Goal: Information Seeking & Learning: Learn about a topic

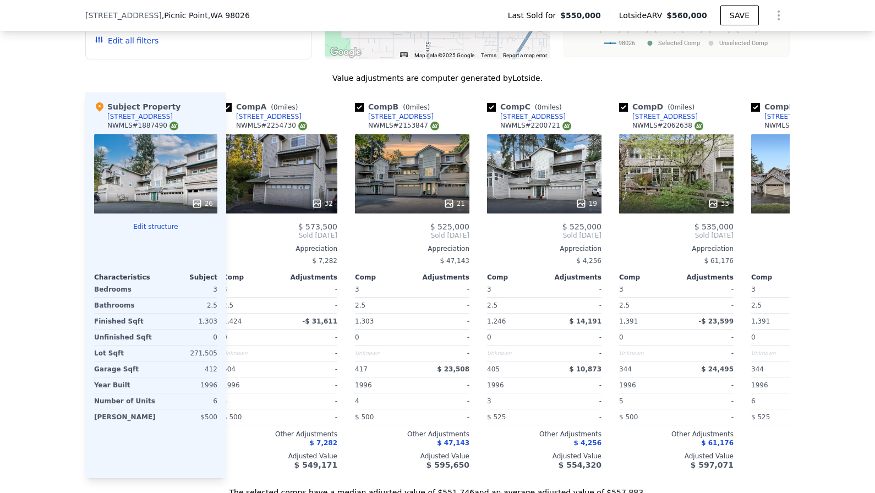
scroll to position [0, 18]
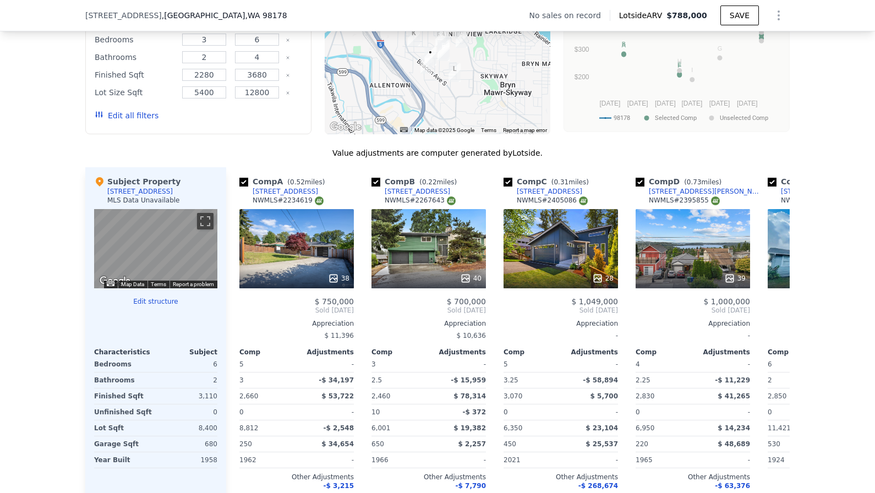
scroll to position [1011, 0]
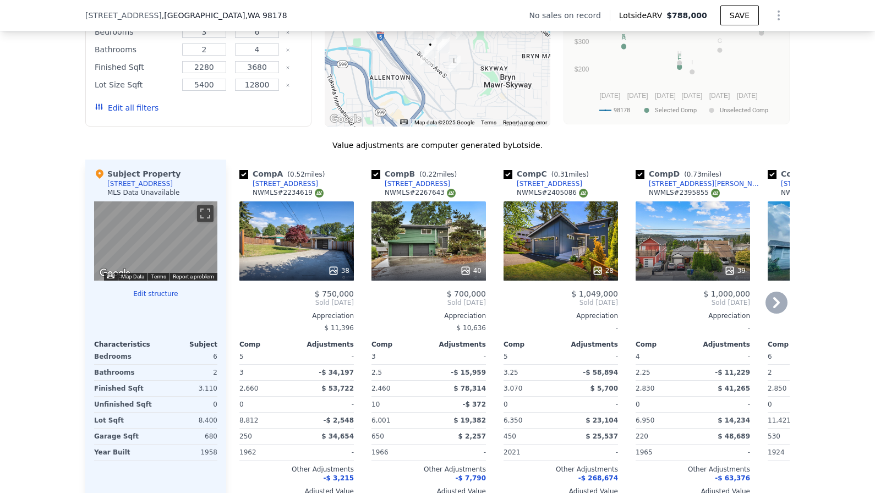
click at [300, 253] on div "38" at bounding box center [296, 240] width 114 height 79
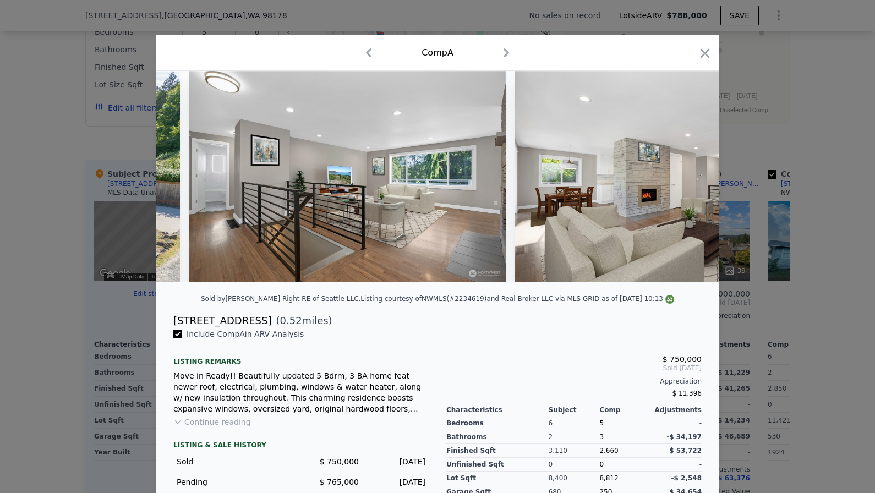
scroll to position [0, 1446]
click at [698, 54] on icon "button" at bounding box center [704, 53] width 15 height 15
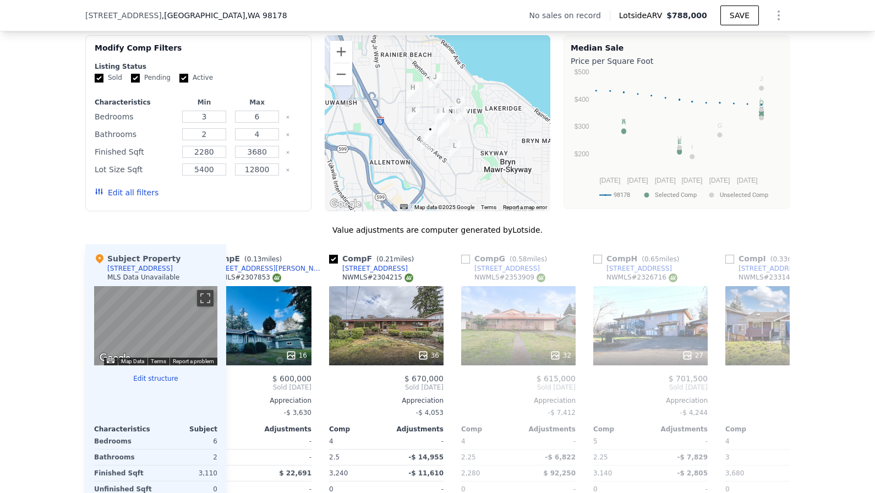
scroll to position [0, 576]
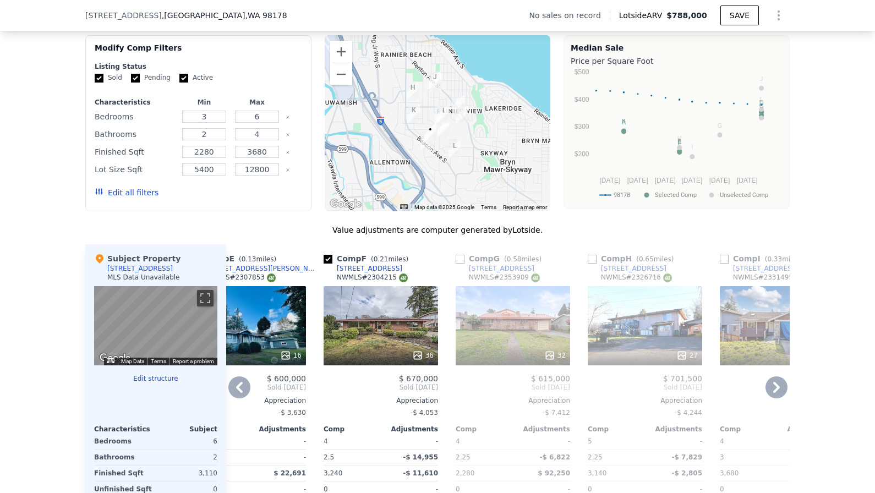
click at [458, 257] on input "checkbox" at bounding box center [460, 259] width 9 height 9
checkbox input "true"
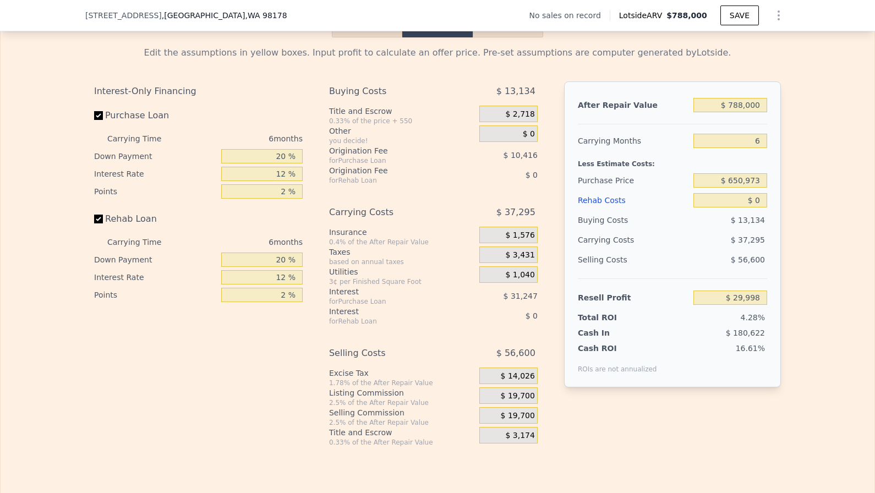
scroll to position [1595, 0]
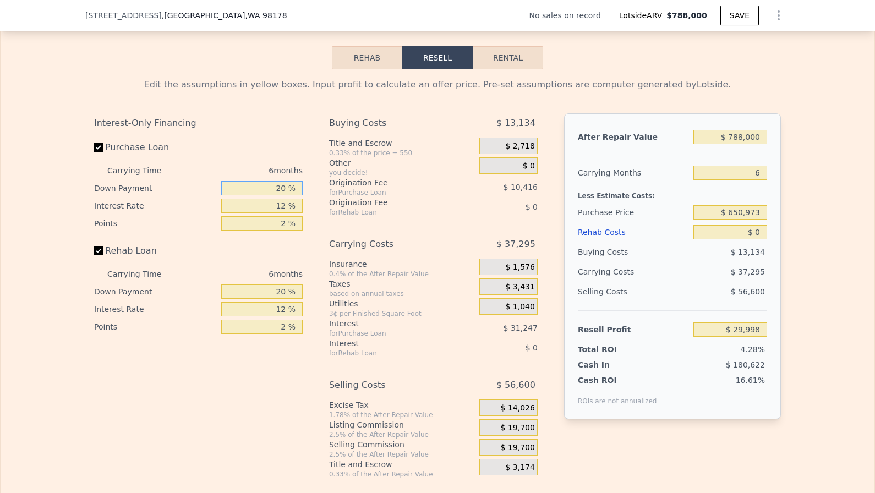
click at [271, 191] on input "20 %" at bounding box center [261, 188] width 81 height 14
type input "1 %"
type input "$ 20,103"
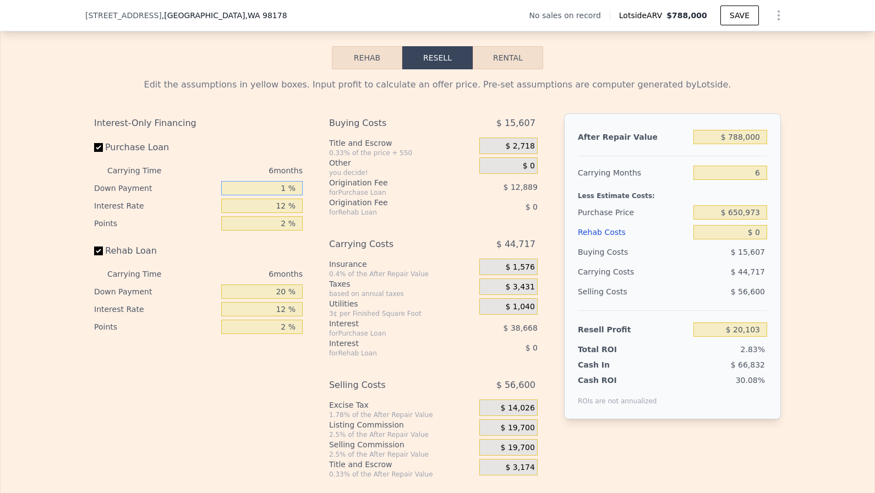
type input "10 %"
type input "$ 24,790"
type input "10 %"
type input "1 %"
type input "$ 57,016"
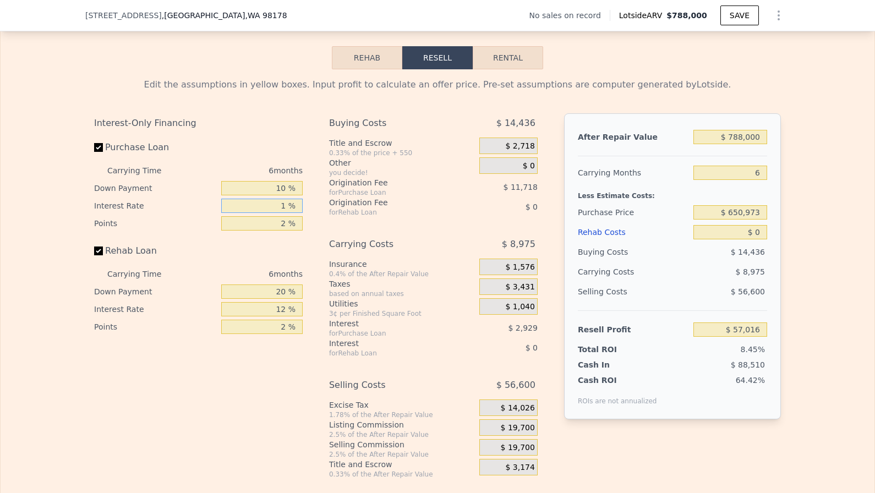
type input "11 %"
type input "$ 27,718"
type input "11 %"
type input "1 %"
type input "$ 33,577"
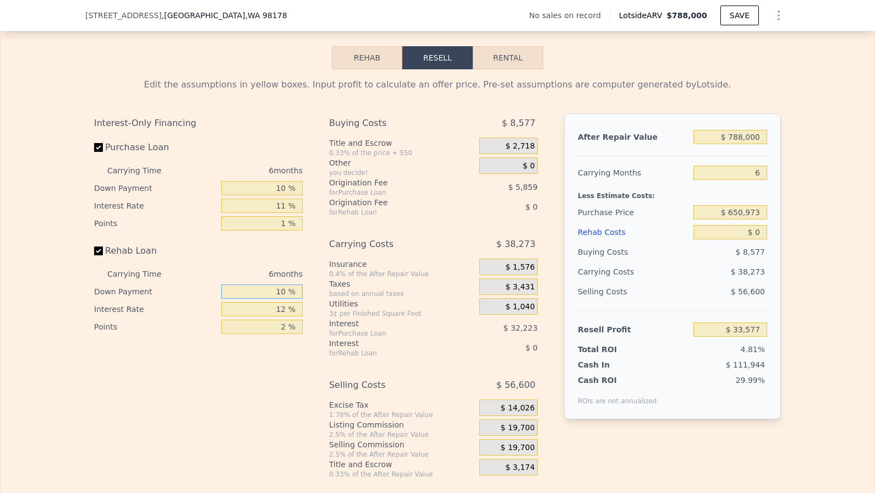
type input "10 %"
type input "11 %"
type input "1 %"
click at [760, 135] on input "$ 788,000" at bounding box center [730, 137] width 74 height 14
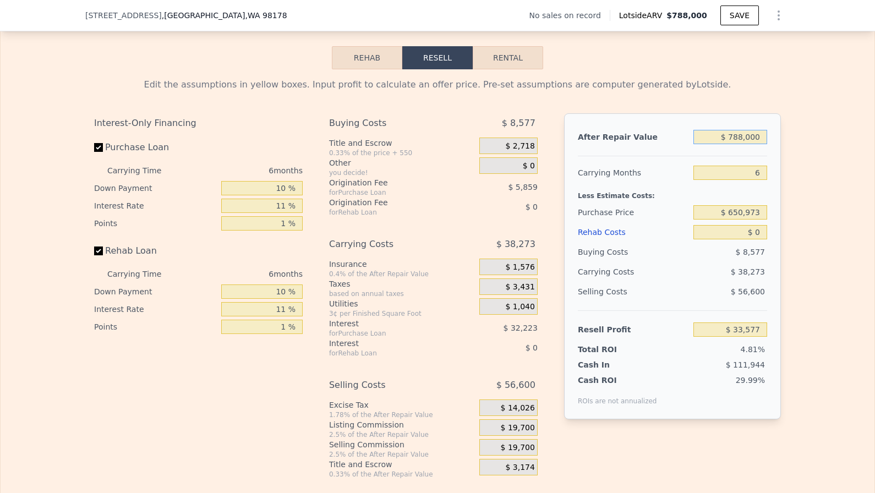
click at [760, 135] on input "$ 788,000" at bounding box center [730, 137] width 74 height 14
type input "$ 7"
type input "-$ 696,790"
type input "$ 78"
type input "-$ 696,724"
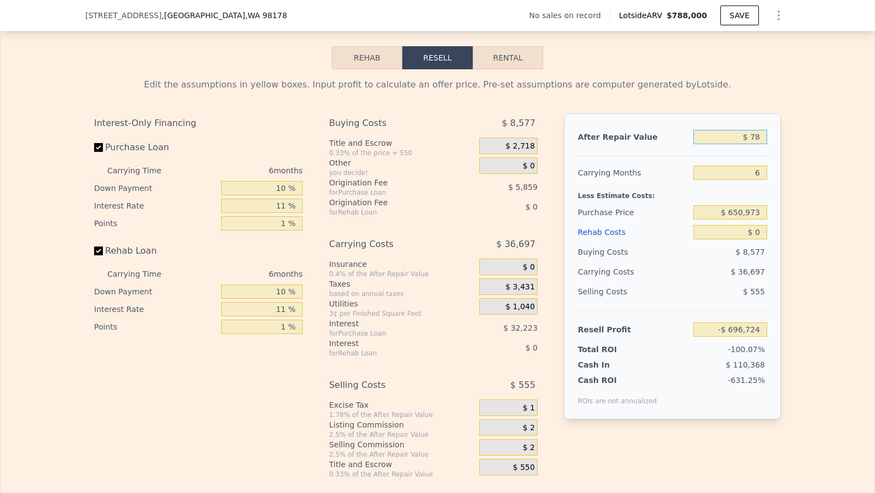
type input "$ 780"
type input "-$ 696,076"
type input "$ 7,800"
type input "-$ 689,568"
type input "$ 78,000"
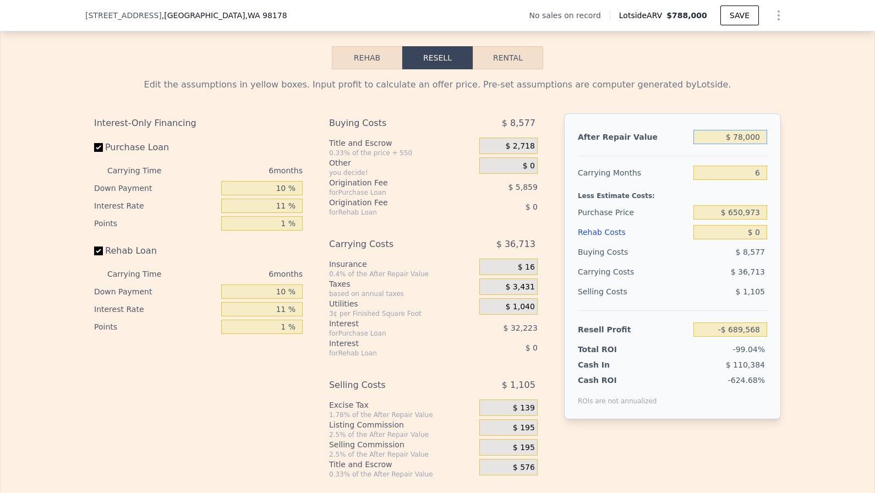
type input "-$ 624,501"
type input "$ 780,000"
type input "$ 26,162"
type input "$ 78,000"
type input "-$ 624,501"
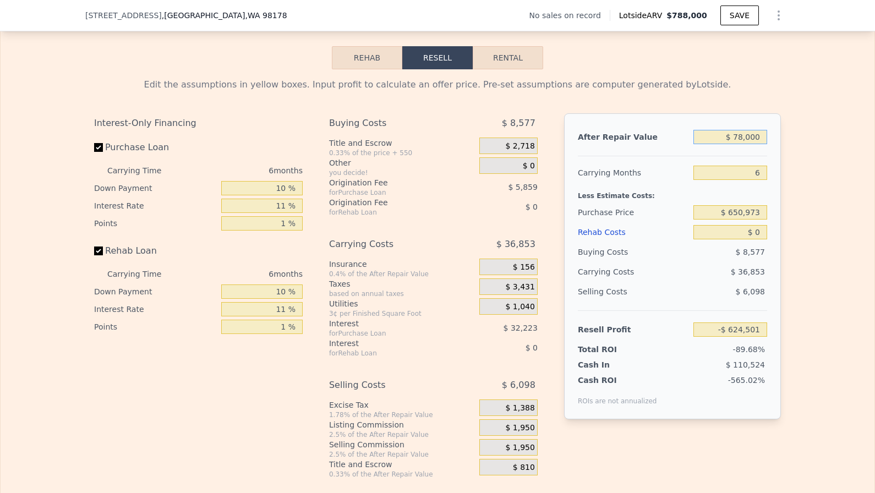
type input "$ 7,800"
type input "-$ 689,568"
type input "$ 78"
type input "-$ 696,724"
type input "$ 7"
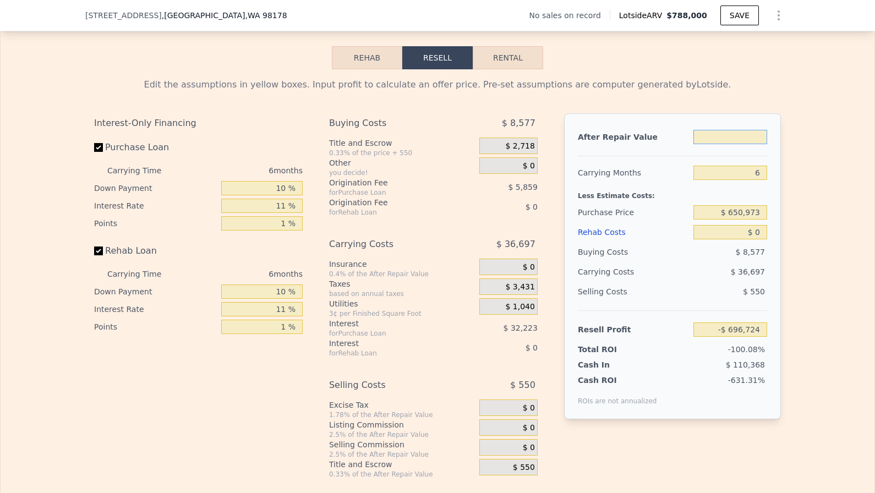
type input "$ 7"
type input "-$ 696,790"
type input "$ 97"
type input "-$ 696,706"
type input "$ 907"
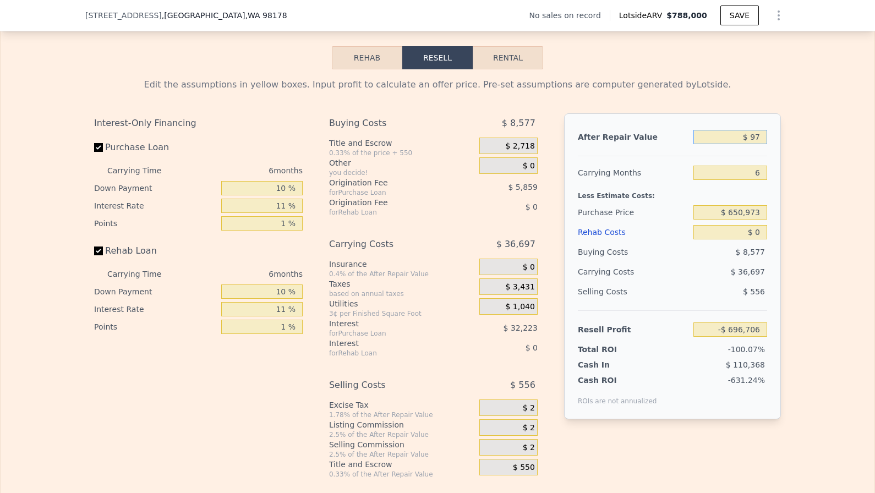
type input "-$ 695,957"
type input "$ 90,007"
type input "-$ 688,448"
type input "$ 900,007"
type input "$ 137,393"
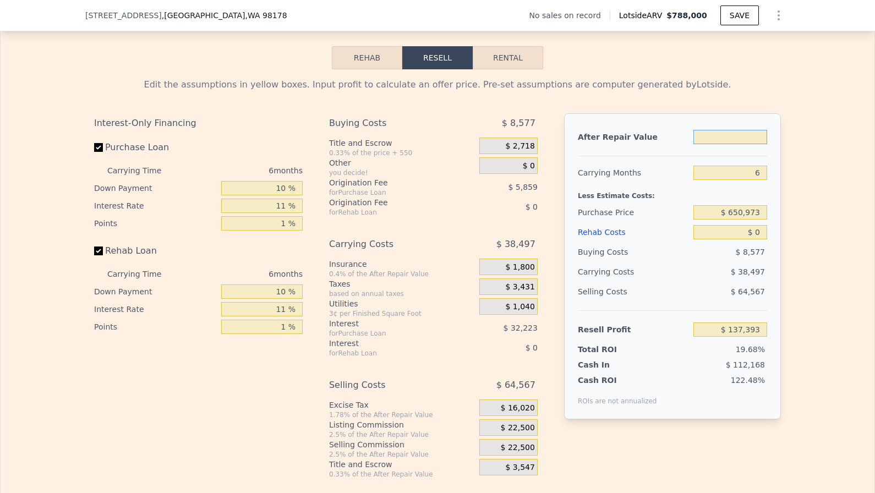
type input "$ 7"
type input "-$ 696,790"
type input "$ 790"
type input "-$ 696,066"
type input "$ 7,900"
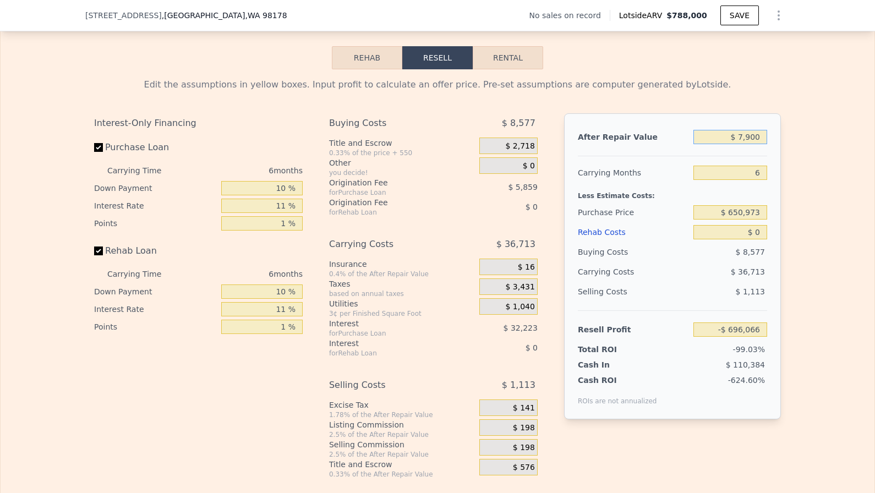
type input "-$ 689,476"
type input "$ 790,000"
type input "$ 35,430"
click at [743, 172] on input "6" at bounding box center [730, 173] width 74 height 14
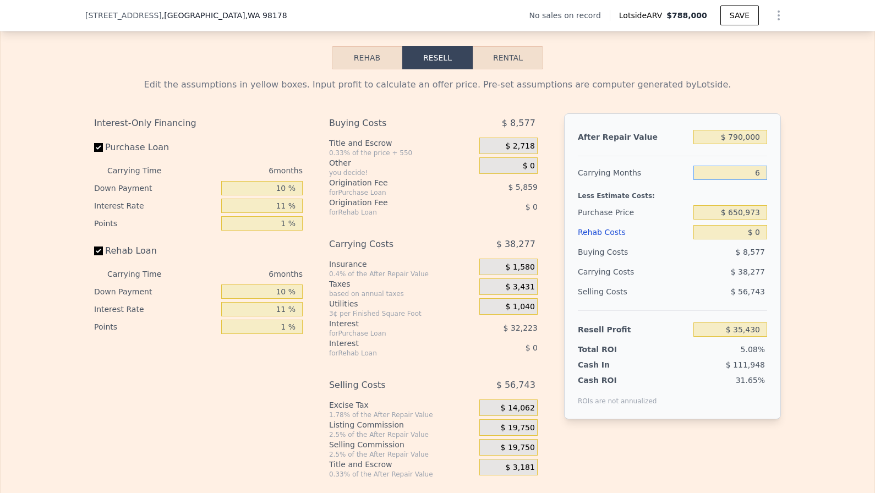
type input "4"
type input "$ 48,190"
type input "4"
click at [760, 216] on input "$ 650,973" at bounding box center [730, 212] width 74 height 14
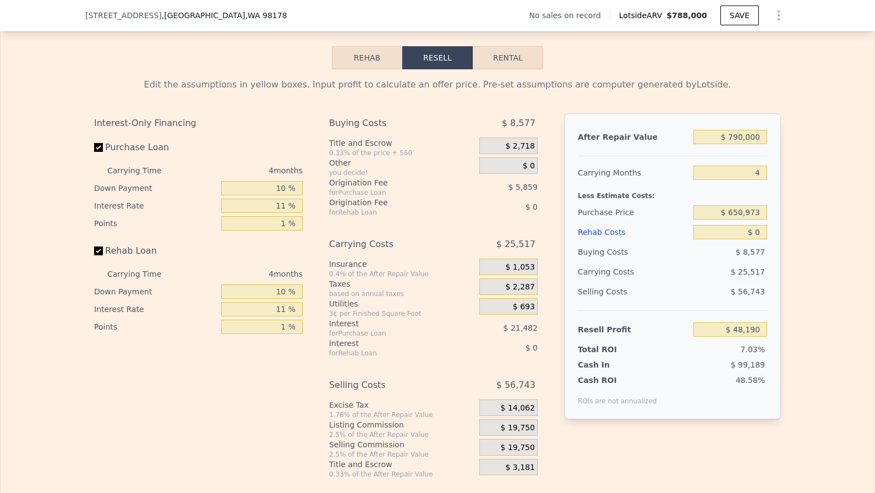
click at [760, 222] on div "$ 650,973" at bounding box center [730, 212] width 74 height 20
click at [754, 207] on input "$ 650,973" at bounding box center [730, 212] width 74 height 14
type input "$ 575,000"
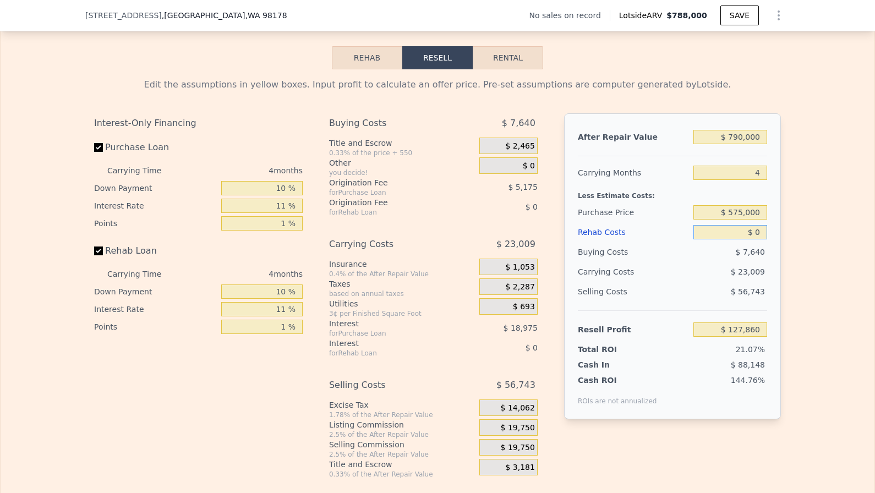
click at [762, 231] on input "$ 0" at bounding box center [730, 232] width 74 height 14
type input "$ 127,608"
click at [762, 231] on input "$ 0" at bounding box center [730, 232] width 74 height 14
type input "$ 1"
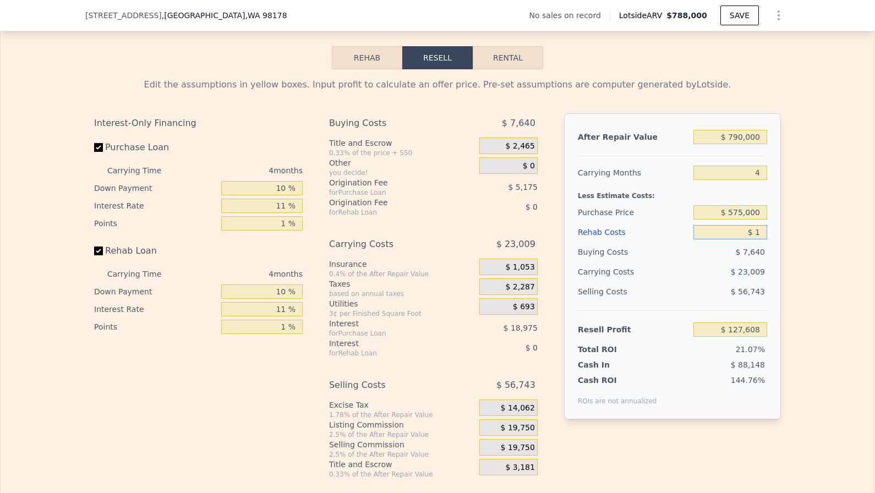
type input "$ 127,607"
type input "$ 100"
type input "$ 127,598"
type input "$ 1,000"
type input "$ 127,503"
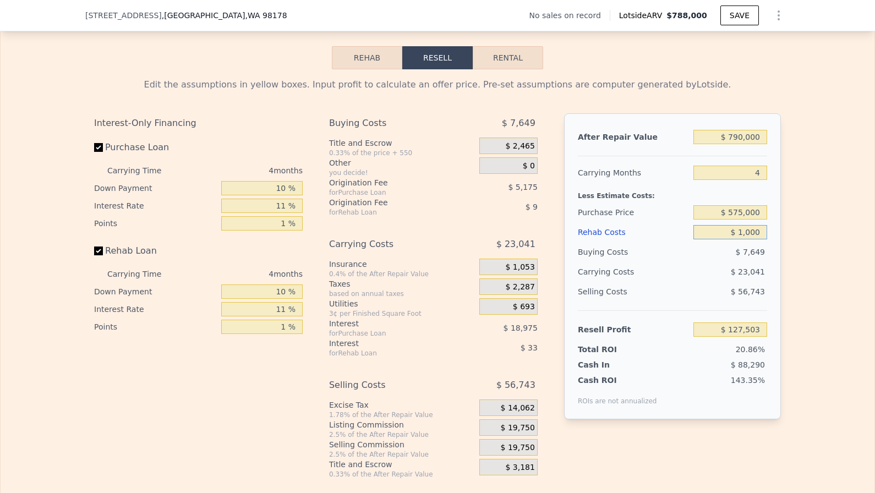
type input "$ 10,000"
type input "$ 117,186"
type input "$ 100,000"
type input "$ 23,408"
click at [513, 429] on span "$ 19,750" at bounding box center [518, 428] width 34 height 10
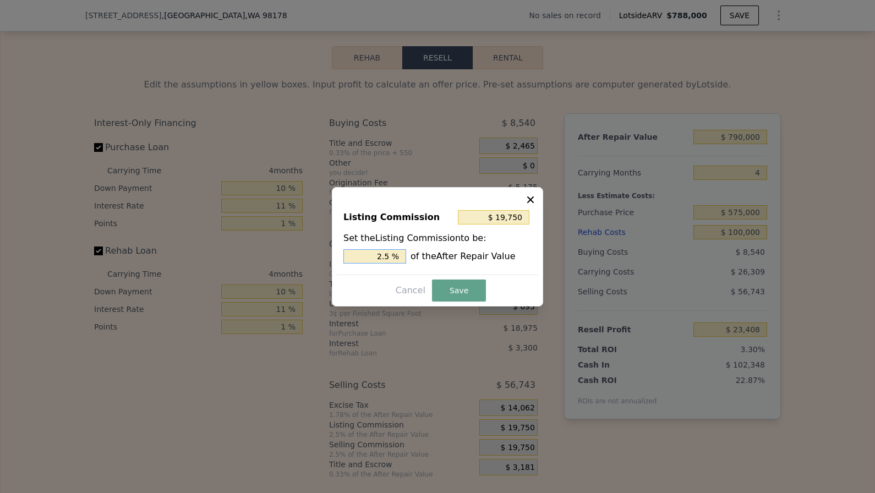
click at [373, 254] on input "2.5 %" at bounding box center [374, 256] width 63 height 14
type input "$ 0"
type input "0 %"
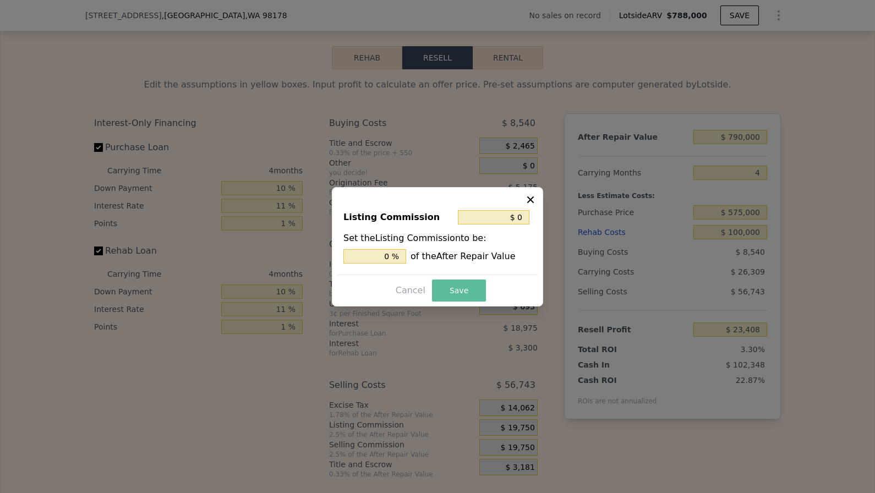
click at [444, 281] on button "Save" at bounding box center [459, 290] width 54 height 22
type input "$ 43,158"
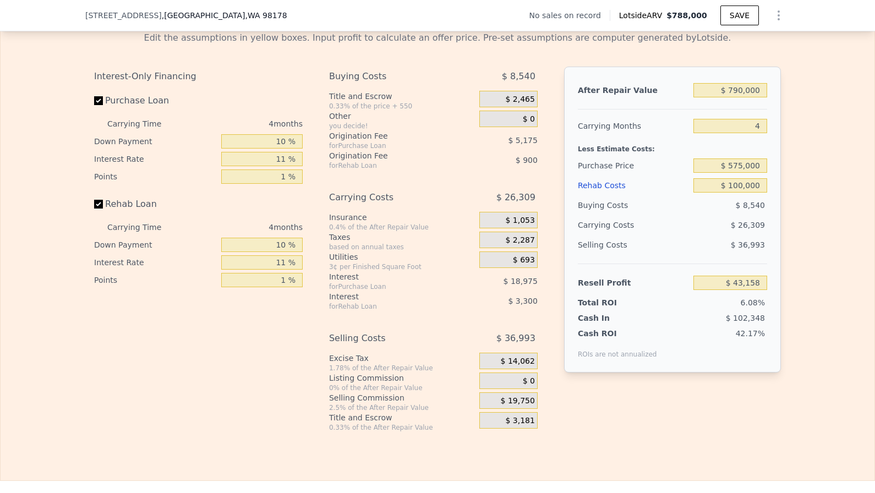
scroll to position [1642, 0]
click at [744, 166] on input "$ 575,000" at bounding box center [730, 165] width 74 height 14
type input "$ 525,000"
type input "$ 95,427"
click at [680, 233] on div "$ 26,309" at bounding box center [709, 225] width 116 height 20
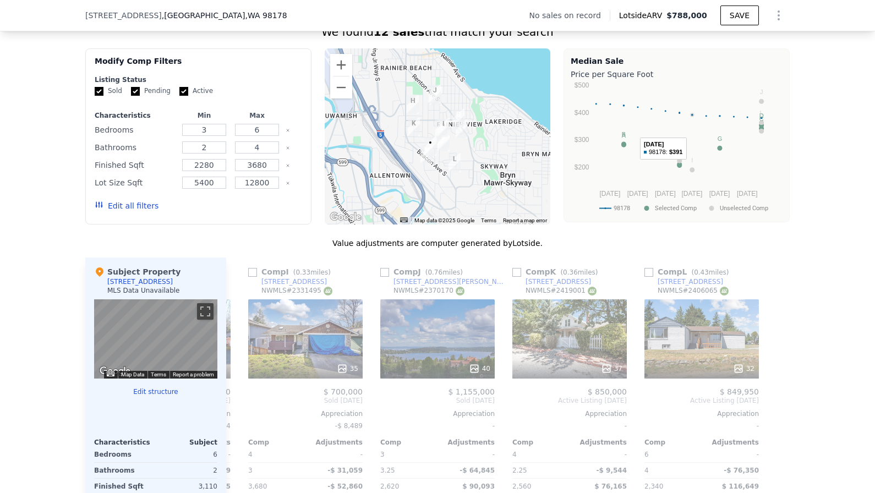
scroll to position [914, 0]
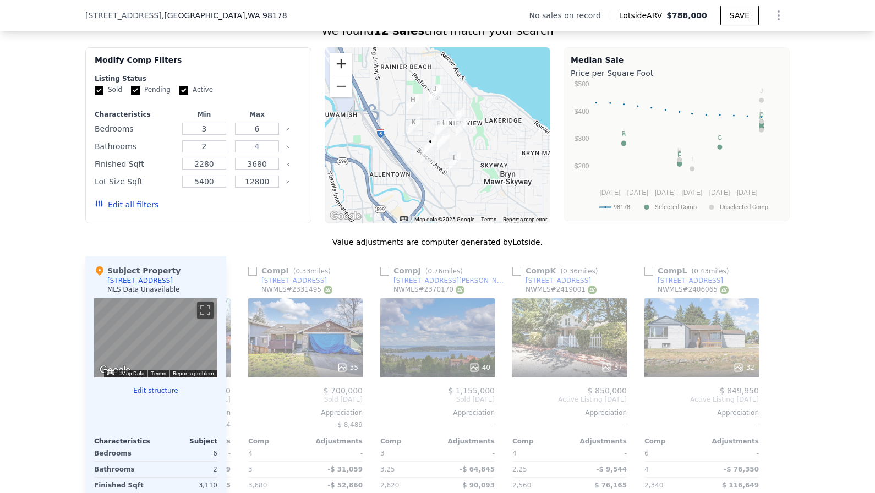
click at [345, 64] on button "Zoom in" at bounding box center [341, 64] width 22 height 22
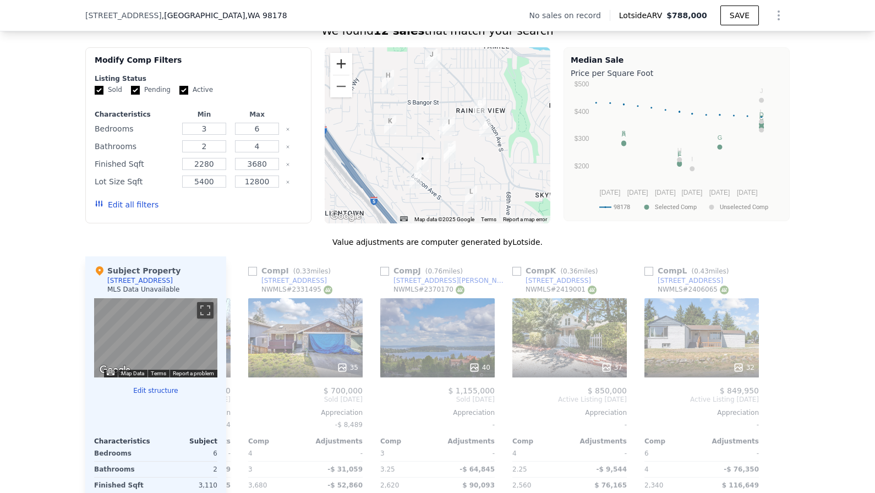
click at [345, 64] on button "Zoom in" at bounding box center [341, 64] width 22 height 22
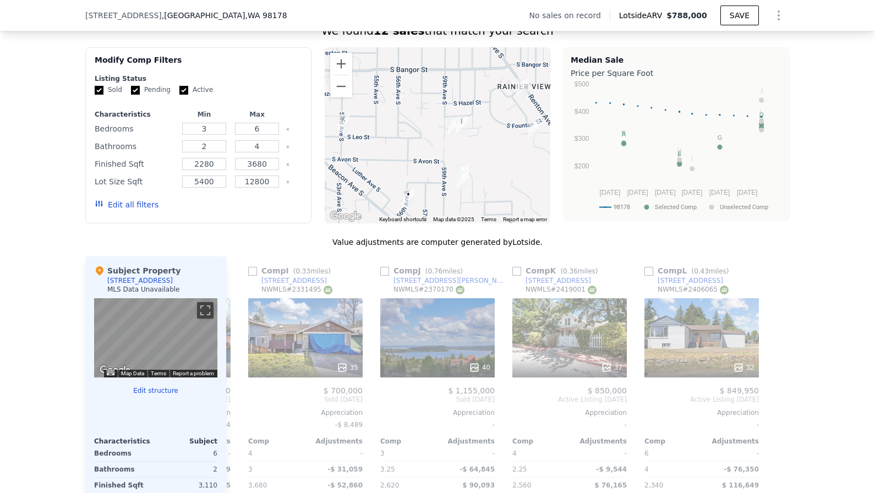
drag, startPoint x: 423, startPoint y: 220, endPoint x: 440, endPoint y: 174, distance: 48.7
click at [440, 174] on div "A B C D E F G H I J K L • Keyboard shortcuts Map Data Map data ©2025 Map data ©…" at bounding box center [438, 135] width 226 height 176
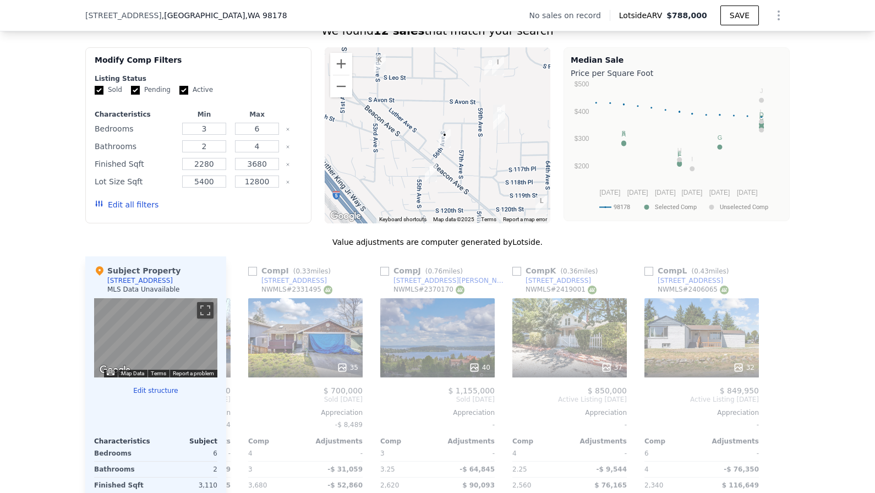
drag, startPoint x: 432, startPoint y: 183, endPoint x: 469, endPoint y: 123, distance: 71.1
click at [469, 123] on div at bounding box center [438, 135] width 226 height 176
click at [338, 65] on button "Zoom in" at bounding box center [341, 64] width 22 height 22
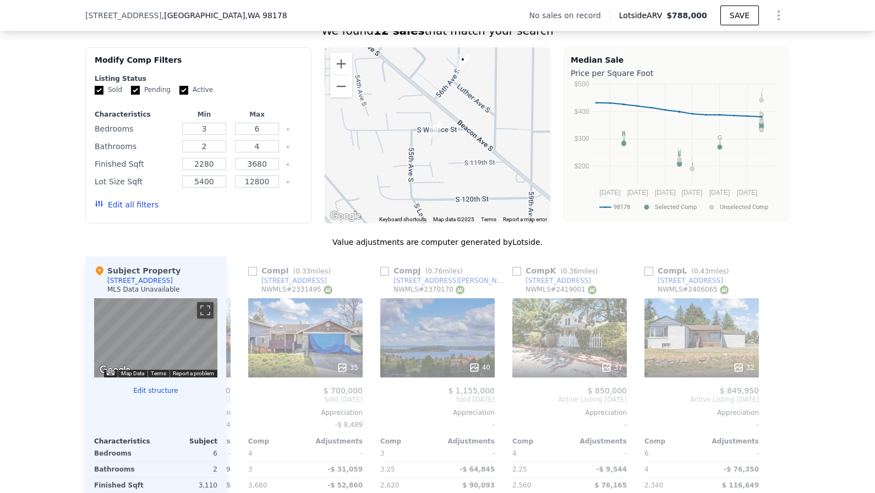
drag, startPoint x: 426, startPoint y: 195, endPoint x: 436, endPoint y: 107, distance: 88.6
click at [436, 106] on div at bounding box center [438, 135] width 226 height 176
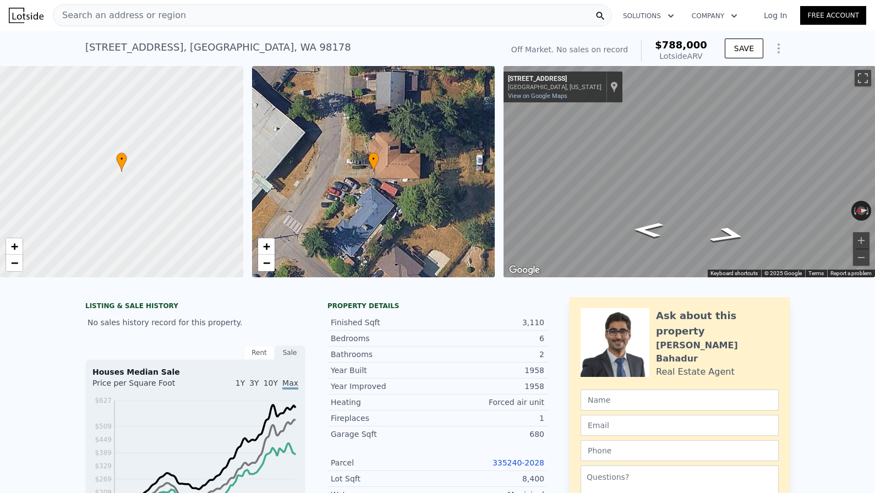
scroll to position [0, 0]
drag, startPoint x: 256, startPoint y: 45, endPoint x: 75, endPoint y: 41, distance: 180.5
click at [76, 41] on div "11240 56th Ave S , Seattle , WA 98178 No sales on record (~ARV $788k ) Off Mark…" at bounding box center [437, 48] width 875 height 35
copy div "11240 56th Ave S , Seattle , WA 98178 No sales on record (~ARV $788k )"
checkbox input "false"
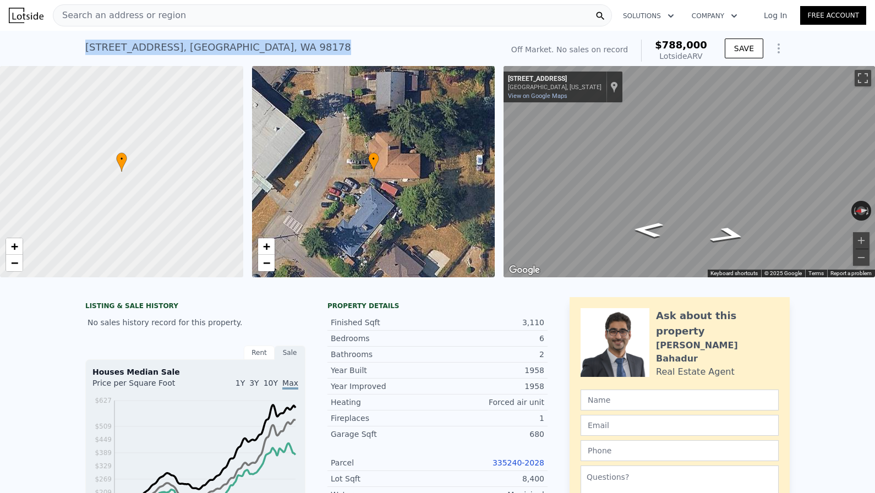
type input "$ 788,000"
type input "6"
type input "$ 0"
type input "$ 29,998"
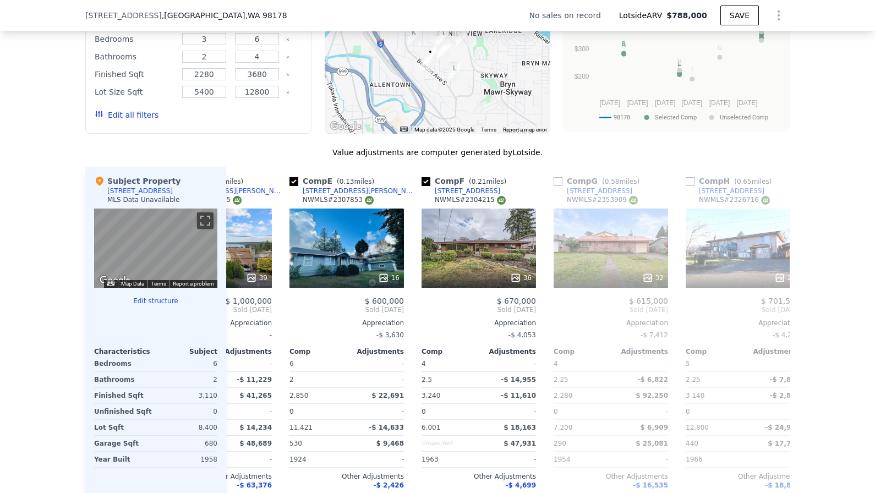
scroll to position [0, 492]
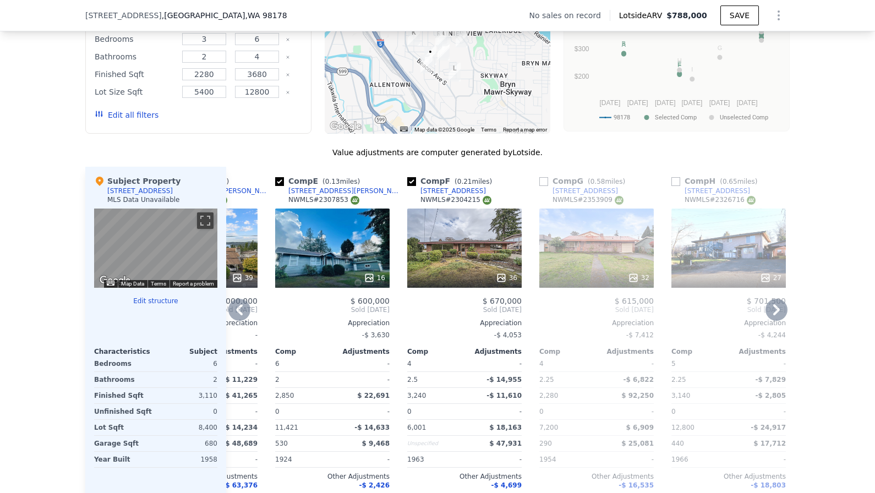
click at [332, 234] on div "16" at bounding box center [332, 248] width 114 height 79
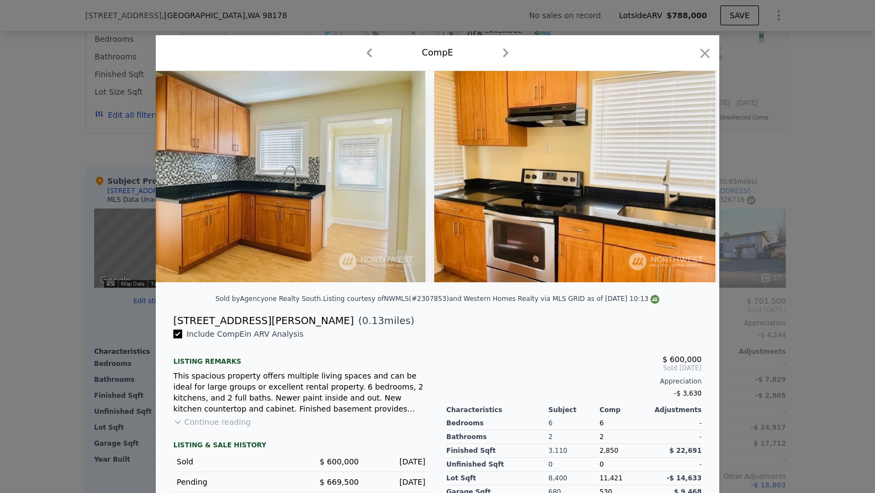
scroll to position [0, 3791]
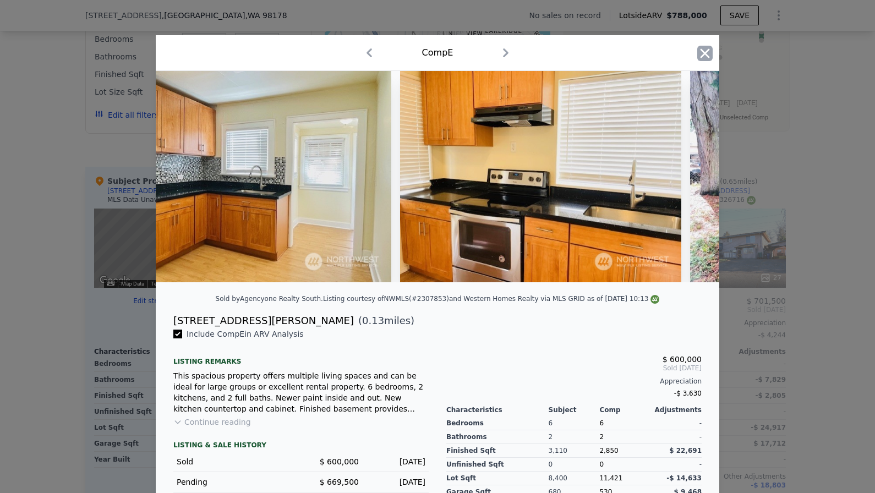
click at [705, 51] on icon "button" at bounding box center [704, 53] width 15 height 15
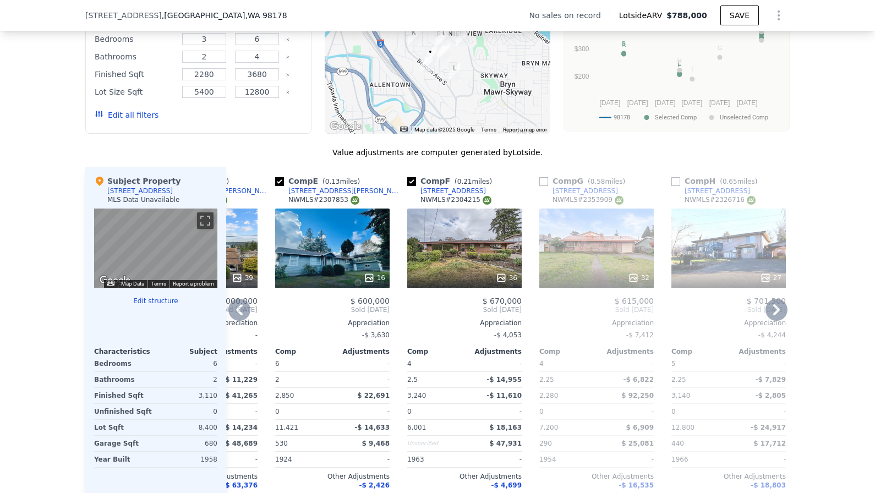
click at [327, 191] on div "5521 S Wallace St" at bounding box center [345, 191] width 114 height 9
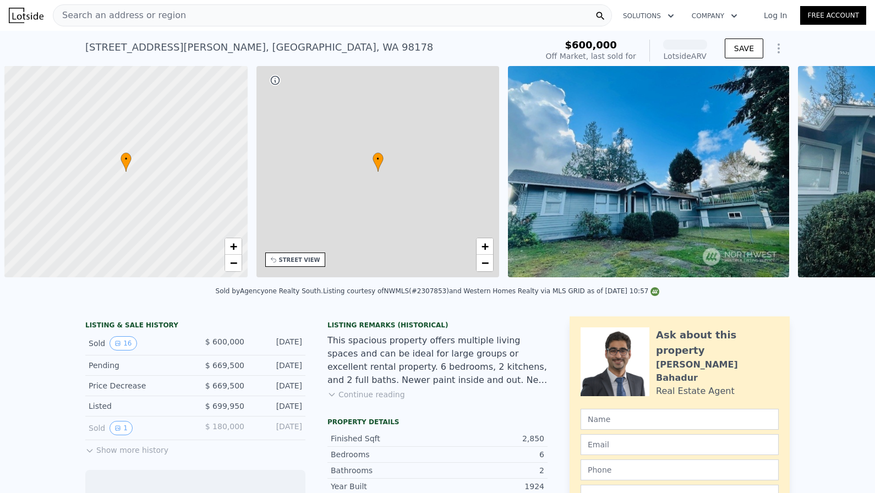
scroll to position [0, 4]
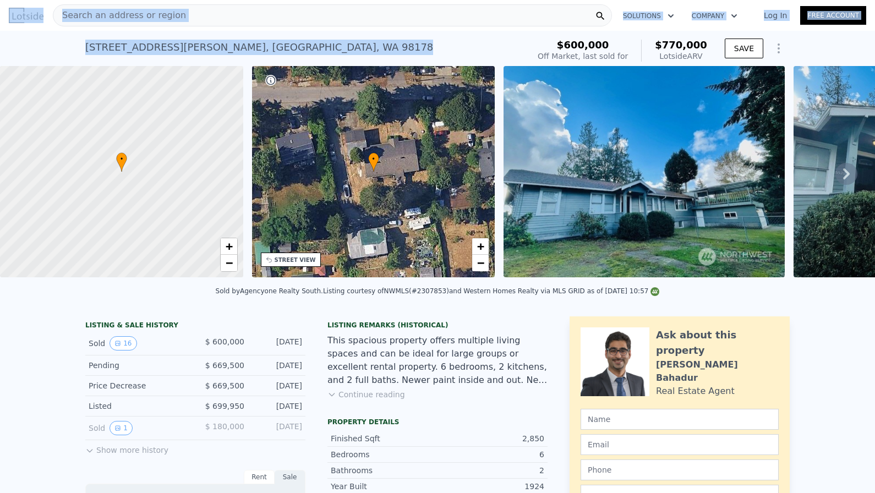
drag, startPoint x: 288, startPoint y: 54, endPoint x: 40, endPoint y: 23, distance: 249.5
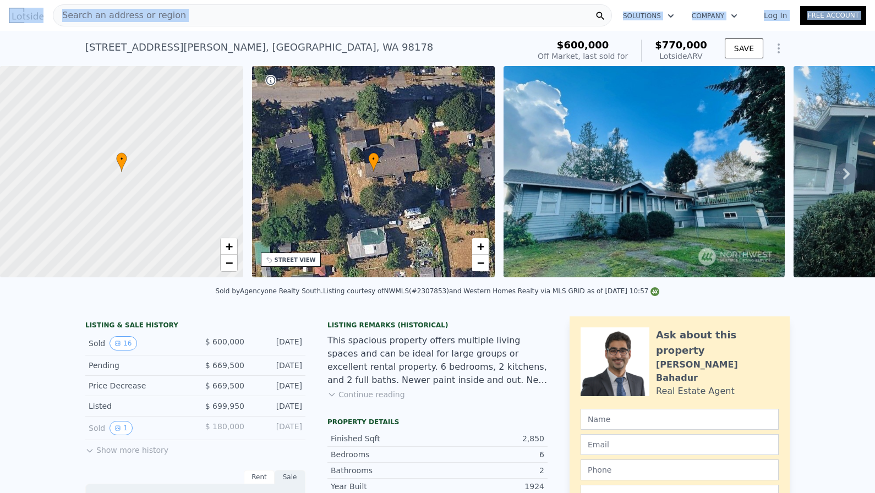
drag, startPoint x: 39, startPoint y: 23, endPoint x: 63, endPoint y: 34, distance: 25.9
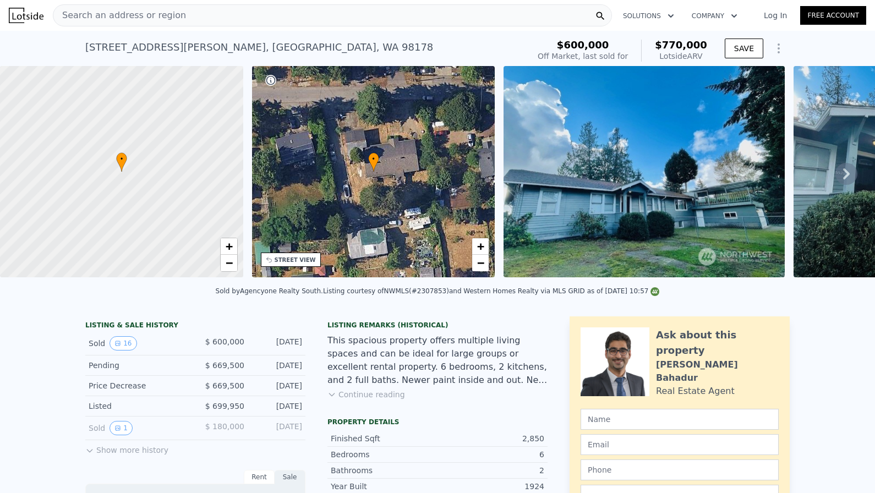
click at [83, 44] on div "5521 S Wallace St , Seattle , WA 98178 Sold Feb 2025 for $600k (~ARV $770k ) $6…" at bounding box center [437, 48] width 875 height 35
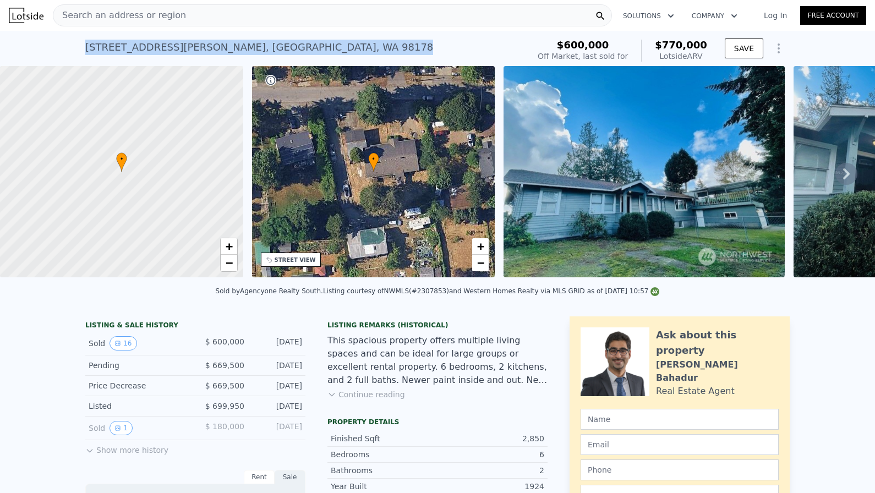
click at [83, 44] on div "5521 S Wallace St , Seattle , WA 98178 Sold Feb 2025 for $600k (~ARV $770k ) $6…" at bounding box center [437, 48] width 875 height 35
copy div "5521 S Wallace St , Seattle , WA 98178 Sold Feb 2025 for $600k (~ARV $770k )"
click at [110, 450] on button "Show more history" at bounding box center [126, 447] width 83 height 15
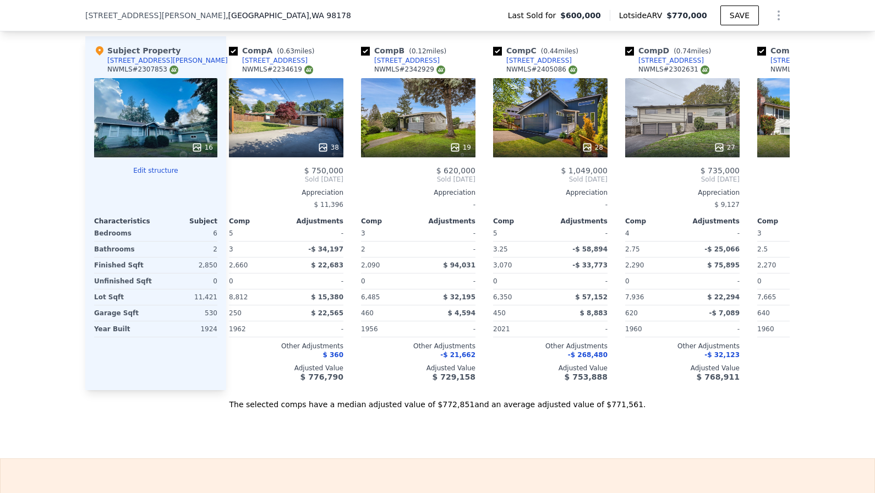
scroll to position [0, 13]
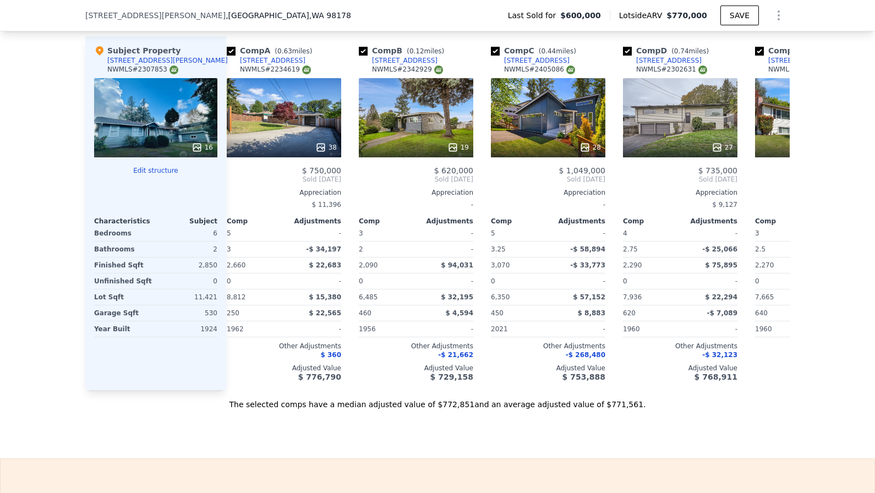
click at [149, 62] on div "5521 S Wallace St" at bounding box center [167, 60] width 120 height 9
click at [156, 98] on div "16" at bounding box center [155, 117] width 123 height 79
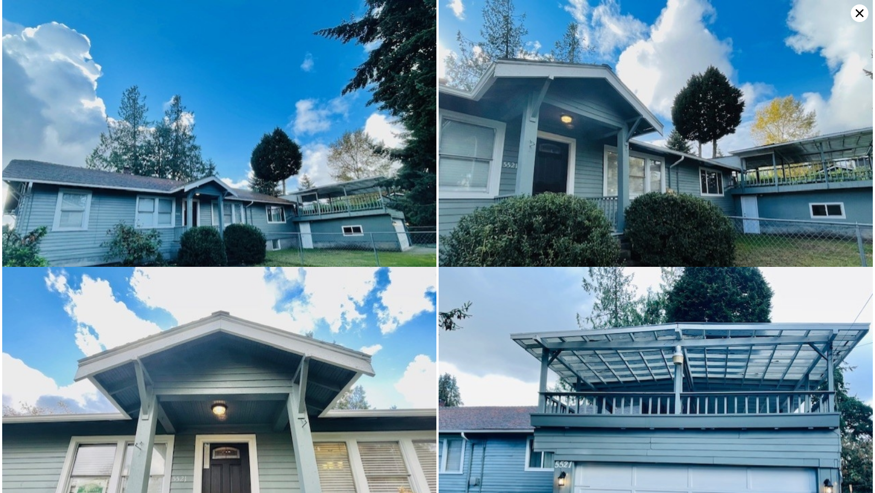
scroll to position [-1, 0]
click at [864, 13] on icon at bounding box center [860, 13] width 18 height 18
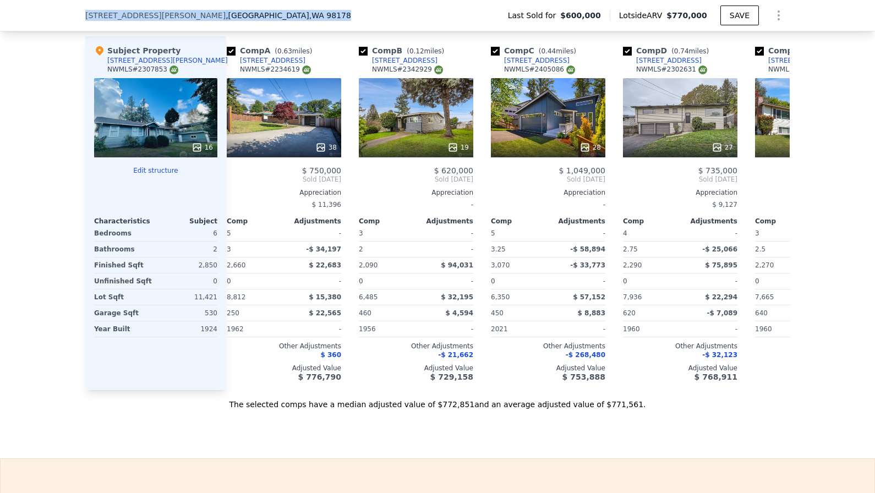
drag, startPoint x: 246, startPoint y: 17, endPoint x: 73, endPoint y: 17, distance: 173.3
click at [73, 17] on div "5521 S Wallace St , Seattle , WA 98178 Last Sold for $600,000 Lotside ARV $770,…" at bounding box center [437, 15] width 875 height 31
copy div "5521 S Wallace St , Seattle , WA 98178"
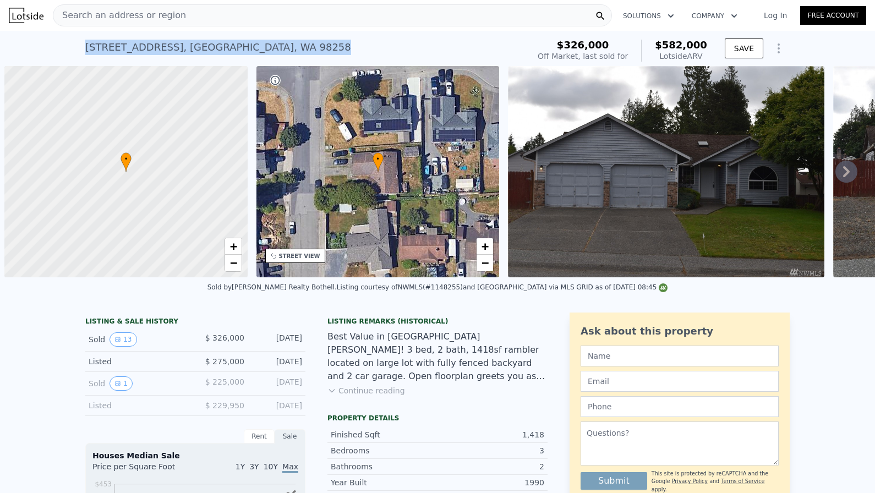
scroll to position [0, 1047]
